Goal: Check status

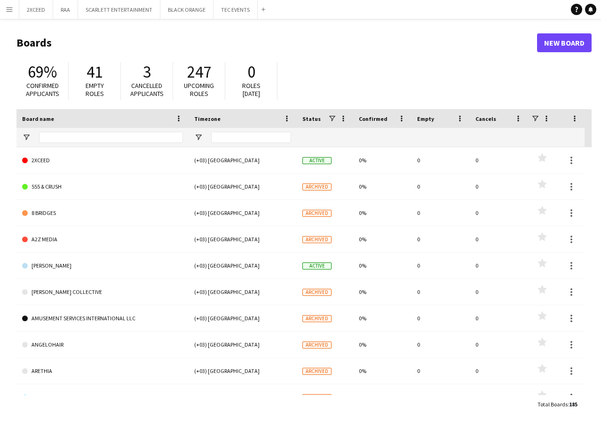
click at [11, 11] on app-icon "Menu" at bounding box center [10, 10] width 8 height 8
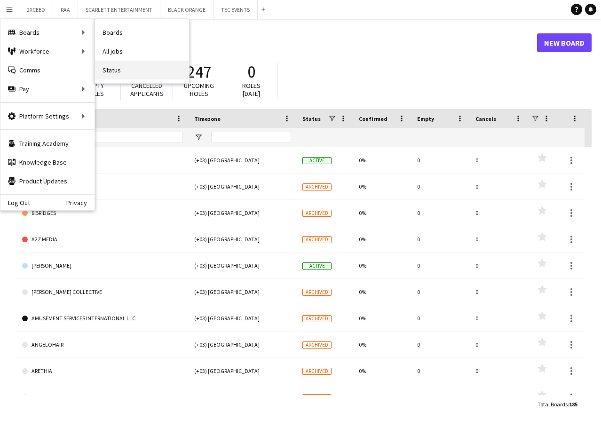
click at [119, 70] on link "Status" at bounding box center [142, 70] width 94 height 19
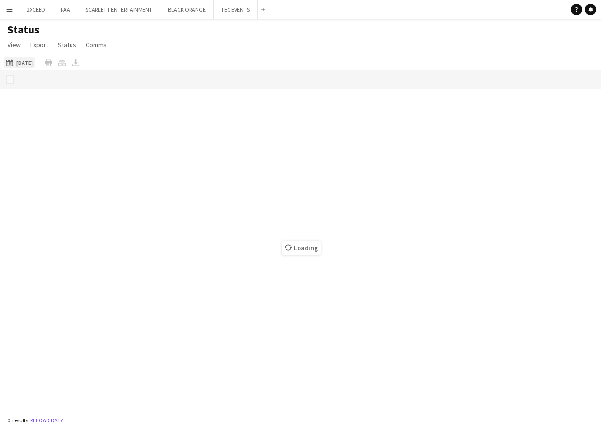
click at [19, 64] on button "This Week [DATE]" at bounding box center [19, 62] width 31 height 11
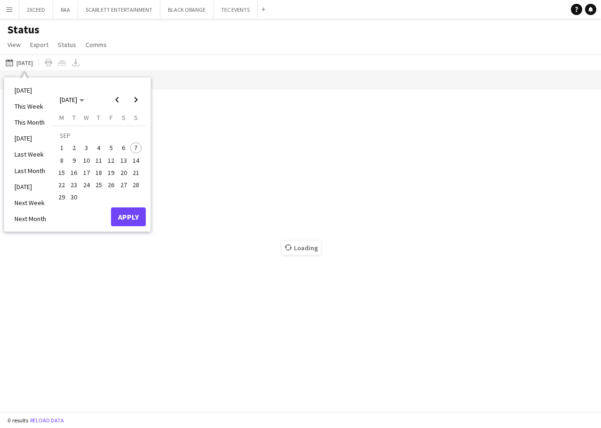
click at [120, 187] on span "27" at bounding box center [123, 184] width 11 height 11
click at [133, 224] on button "Apply" at bounding box center [128, 216] width 35 height 19
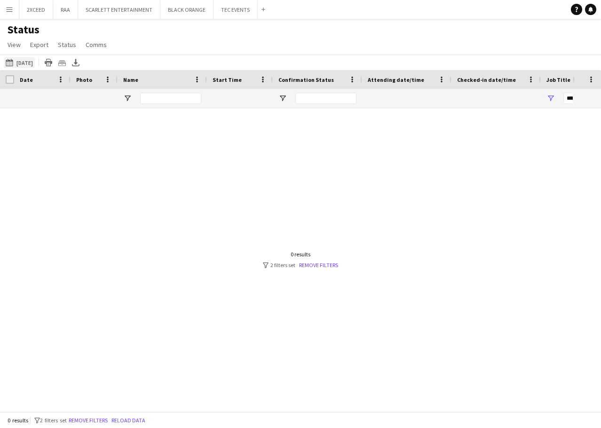
click at [28, 63] on button "This Week [DATE]" at bounding box center [19, 62] width 31 height 11
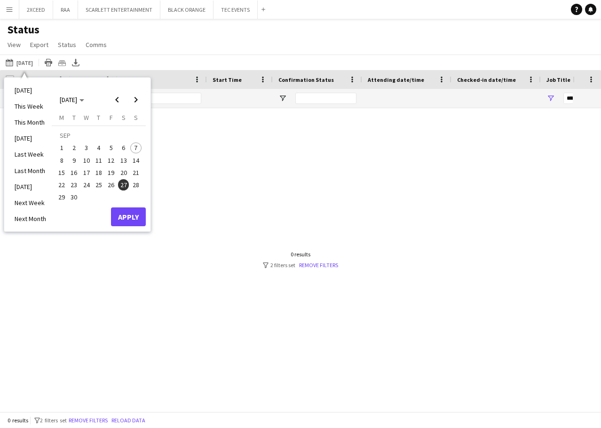
click at [62, 198] on span "29" at bounding box center [61, 197] width 11 height 11
click at [127, 219] on button "Apply" at bounding box center [128, 216] width 35 height 19
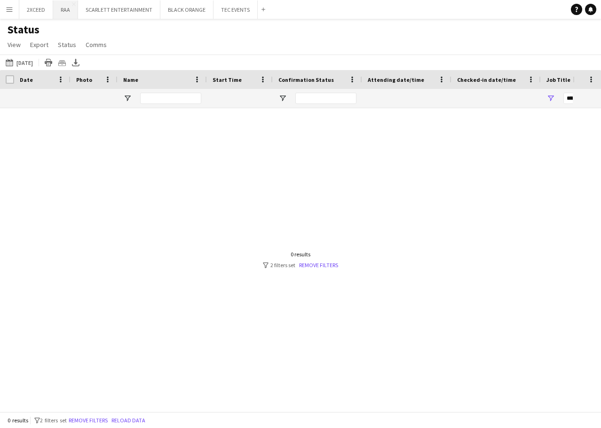
click at [66, 12] on button "RAA Close" at bounding box center [65, 9] width 25 height 18
click at [110, 416] on button "Remove filters" at bounding box center [88, 420] width 43 height 10
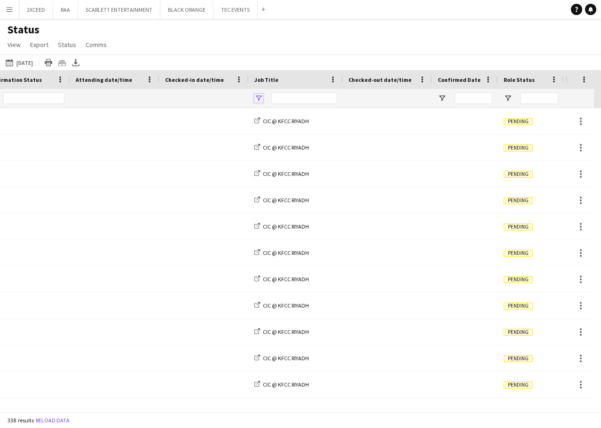
click at [258, 101] on span "Open Filter Menu" at bounding box center [259, 98] width 8 height 8
click at [507, 97] on span "Open Filter Menu" at bounding box center [508, 98] width 8 height 8
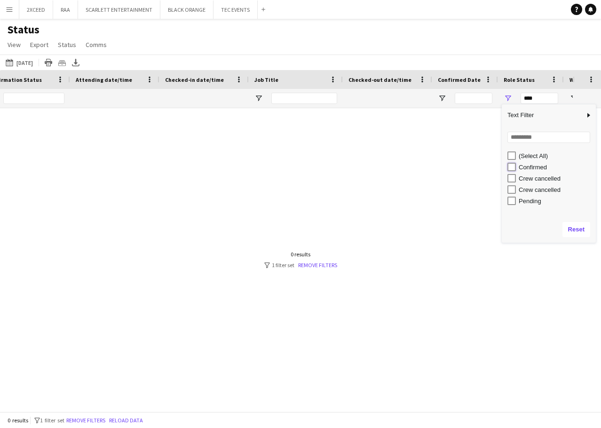
type input "**********"
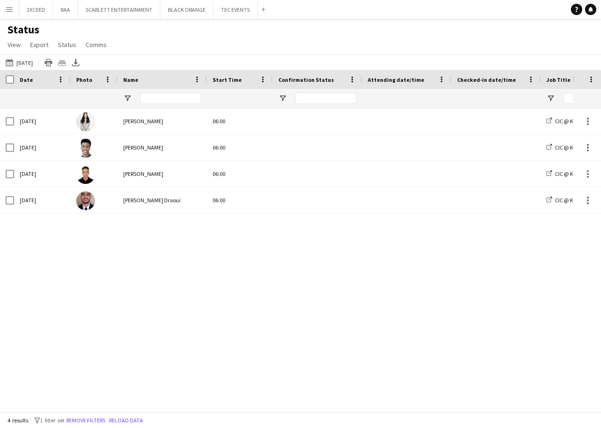
click at [5, 85] on div at bounding box center [7, 79] width 14 height 19
